Goal: Transaction & Acquisition: Download file/media

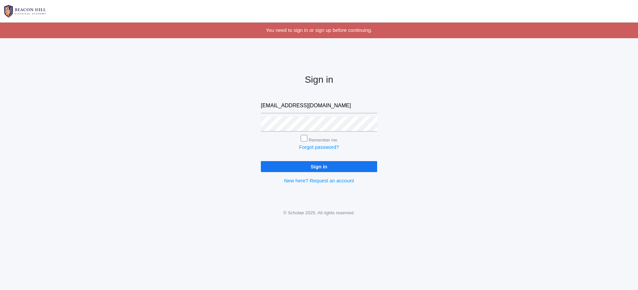
type input "[EMAIL_ADDRESS][DOMAIN_NAME]"
click at [319, 165] on input "Sign in" at bounding box center [319, 166] width 116 height 11
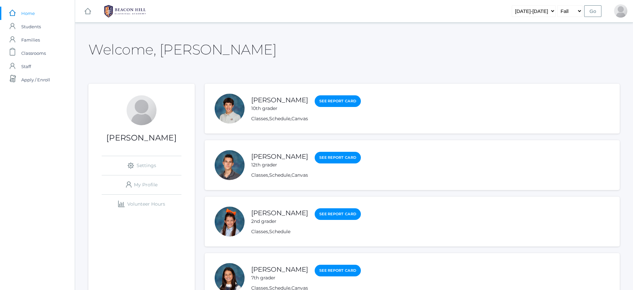
scroll to position [0, 0]
click at [223, 108] on div at bounding box center [230, 109] width 30 height 30
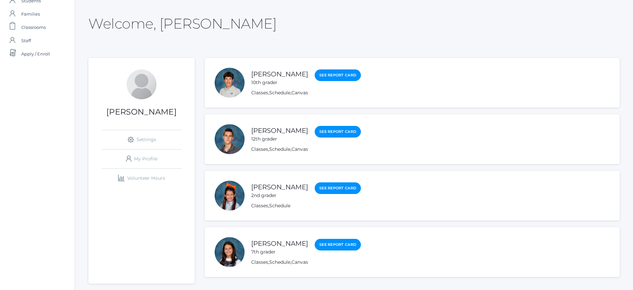
scroll to position [27, 0]
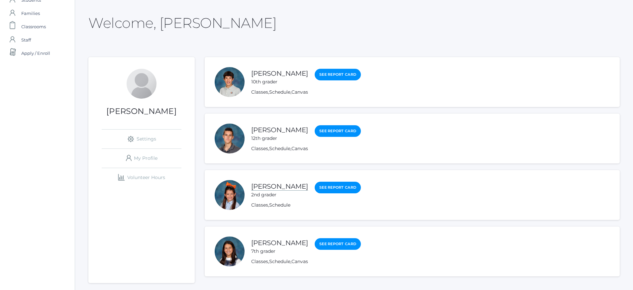
click at [300, 186] on link "Alexandra Benson" at bounding box center [279, 186] width 57 height 8
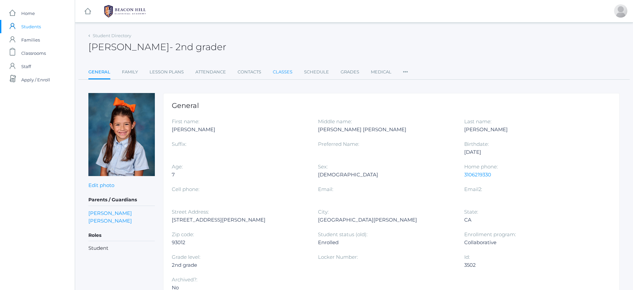
click at [278, 72] on link "Classes" at bounding box center [283, 71] width 20 height 13
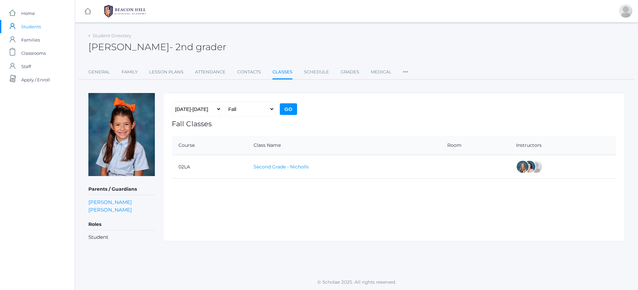
click at [267, 168] on link "Second Grade - Nicholls" at bounding box center [280, 167] width 55 height 6
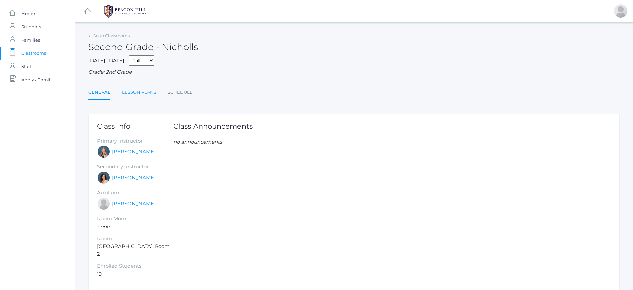
click at [140, 89] on link "Lesson Plans" at bounding box center [139, 92] width 34 height 13
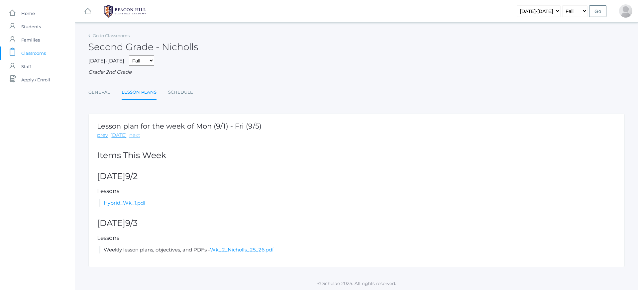
click at [133, 132] on link "next" at bounding box center [134, 136] width 11 height 8
click at [134, 132] on link "next" at bounding box center [134, 136] width 11 height 8
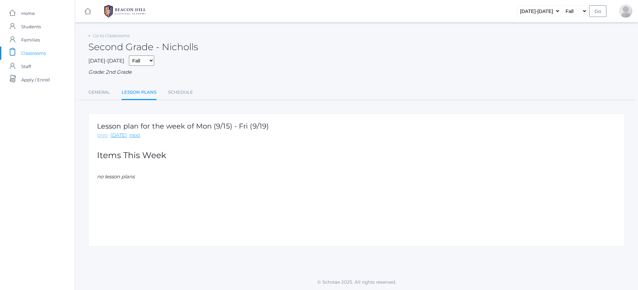
click at [103, 132] on link "prev" at bounding box center [102, 136] width 11 height 8
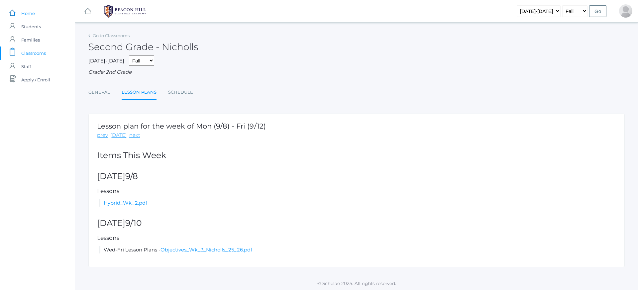
click at [31, 11] on span "Home" at bounding box center [28, 13] width 14 height 13
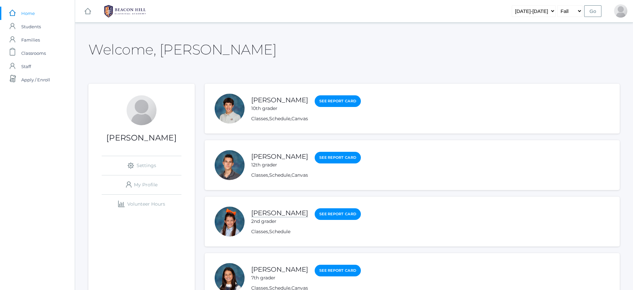
scroll to position [0, 0]
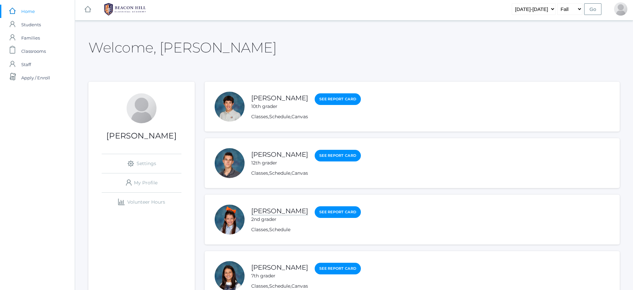
click at [271, 213] on link "Alexandra Benson" at bounding box center [279, 211] width 57 height 8
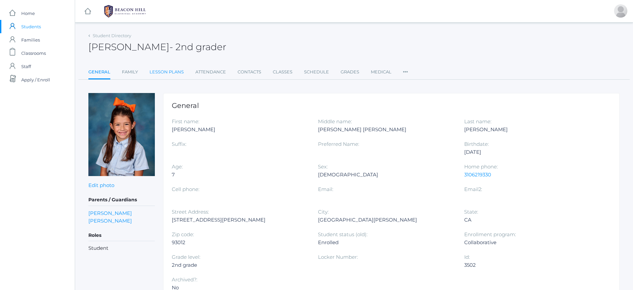
click at [181, 72] on link "Lesson Plans" at bounding box center [166, 71] width 34 height 13
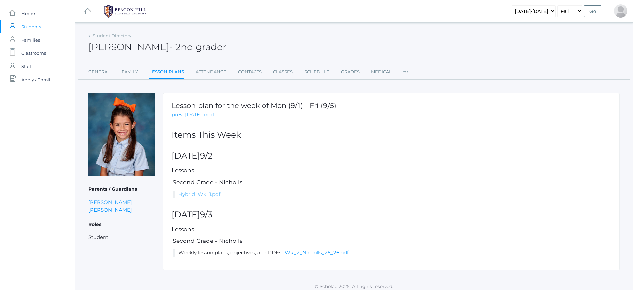
click at [211, 193] on link "Hybrid_Wk_1.pdf" at bounding box center [199, 194] width 42 height 6
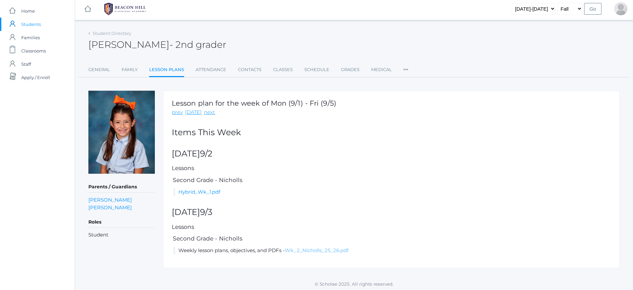
scroll to position [2, 0]
click at [334, 248] on link "Wk_2_Nicholls_25_26.pdf" at bounding box center [317, 251] width 64 height 6
click at [205, 113] on link "next" at bounding box center [209, 113] width 11 height 8
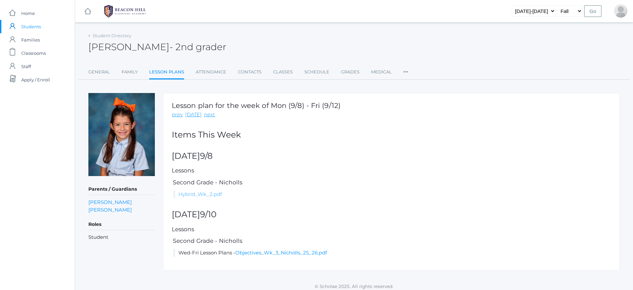
click at [209, 192] on link "Hybrid_Wk_2.pdf" at bounding box center [200, 194] width 44 height 6
